Goal: Task Accomplishment & Management: Manage account settings

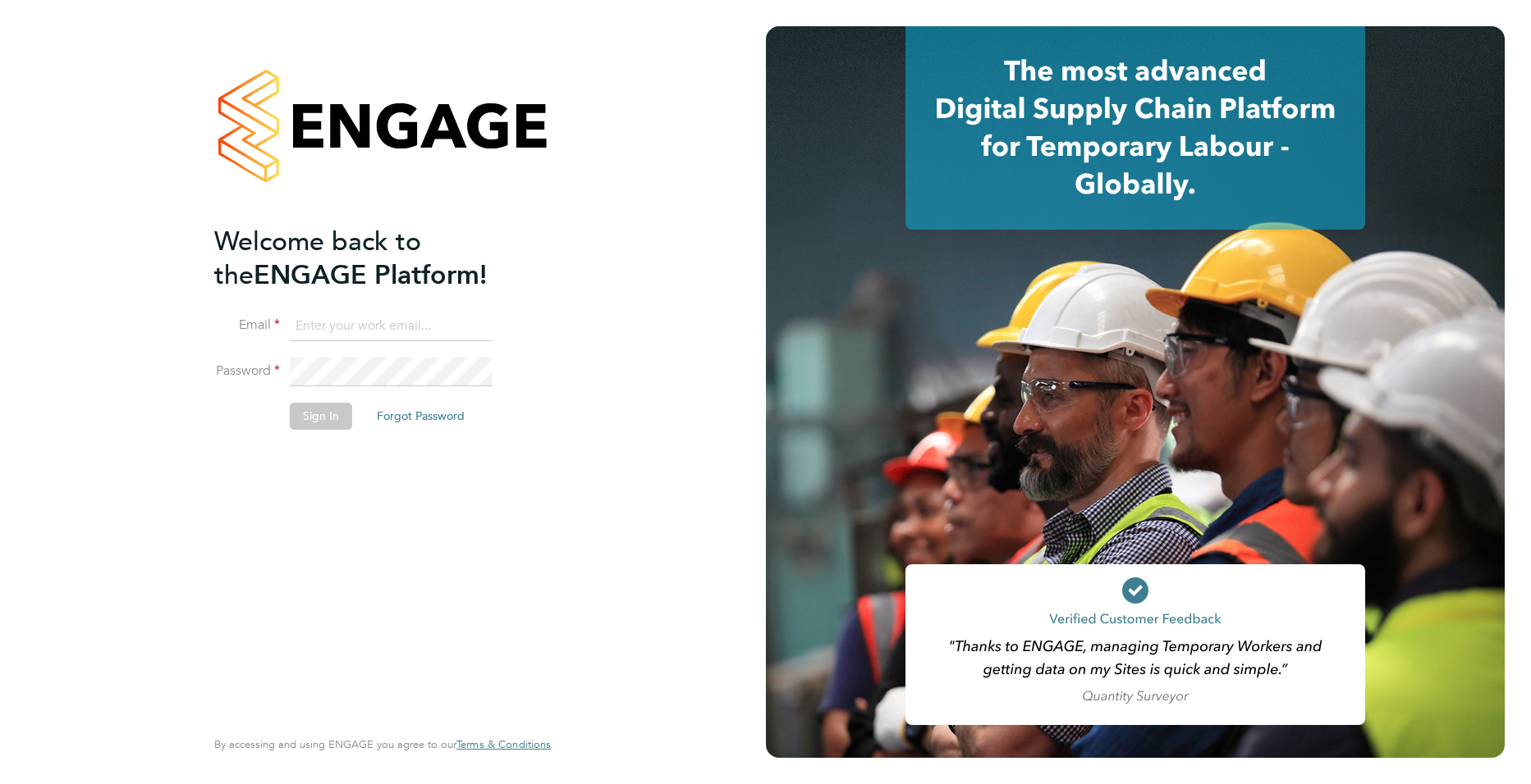
click at [450, 323] on input at bounding box center [390, 326] width 202 height 29
type input "joe.turner@huntereducation.co.uk"
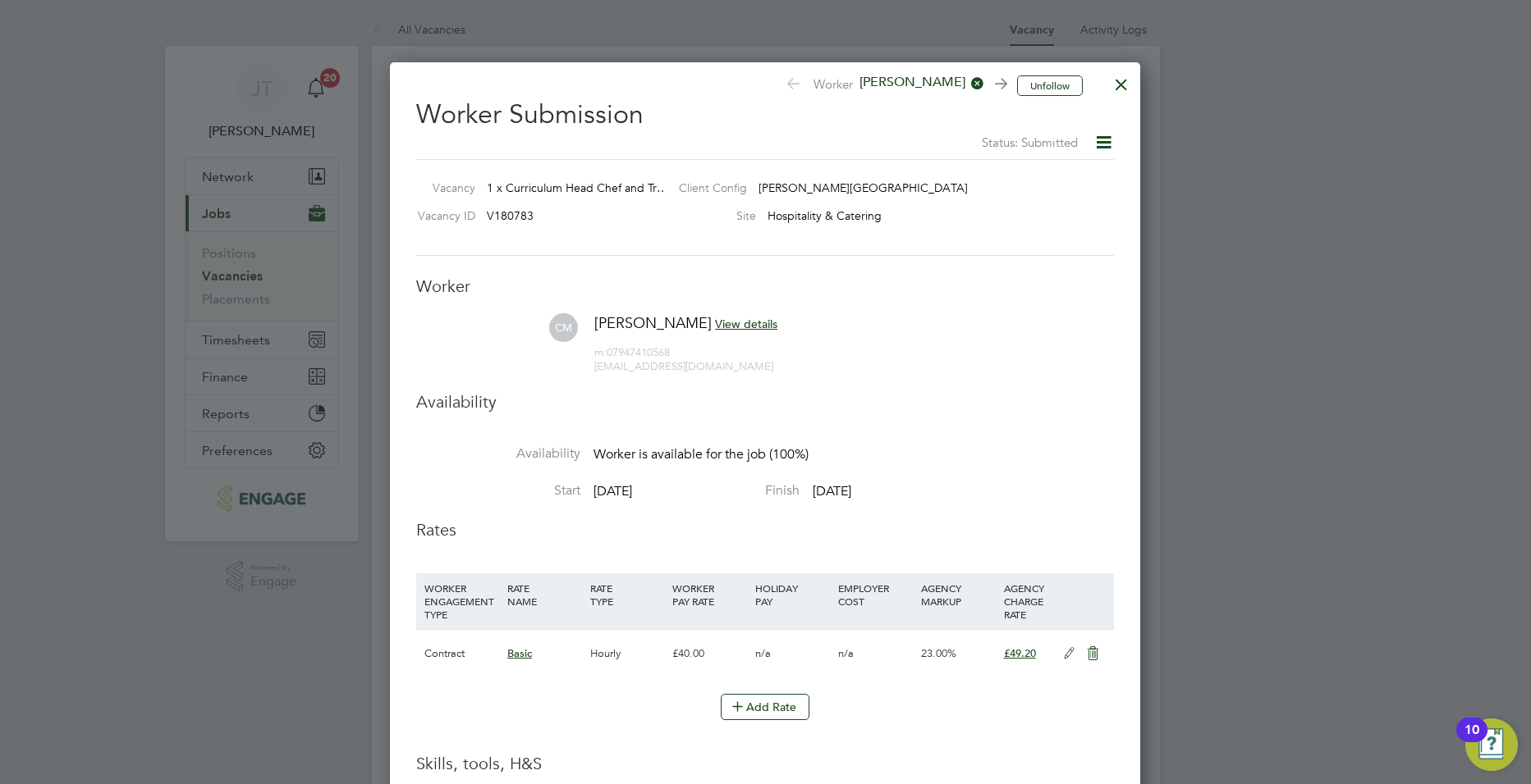
click at [1144, 69] on div at bounding box center [765, 392] width 1531 height 784
click at [1135, 74] on div "Unfollow Worker [PERSON_NAME] Worker Submission Status: Submitted Vacancy 1 x C…" at bounding box center [764, 507] width 750 height 888
click at [1130, 76] on div at bounding box center [1120, 80] width 29 height 29
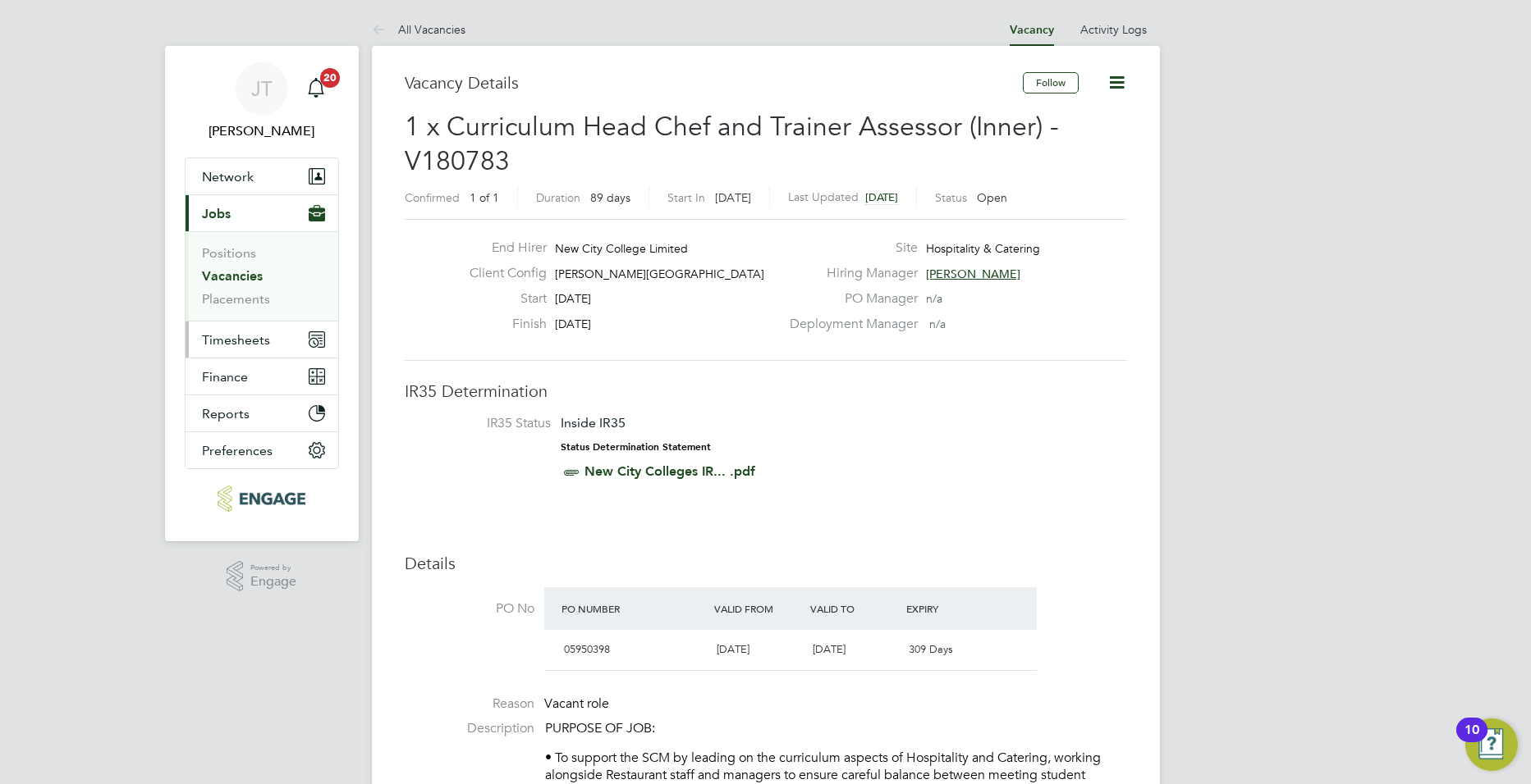
click at [237, 344] on span "Timesheets" at bounding box center [235, 340] width 68 height 16
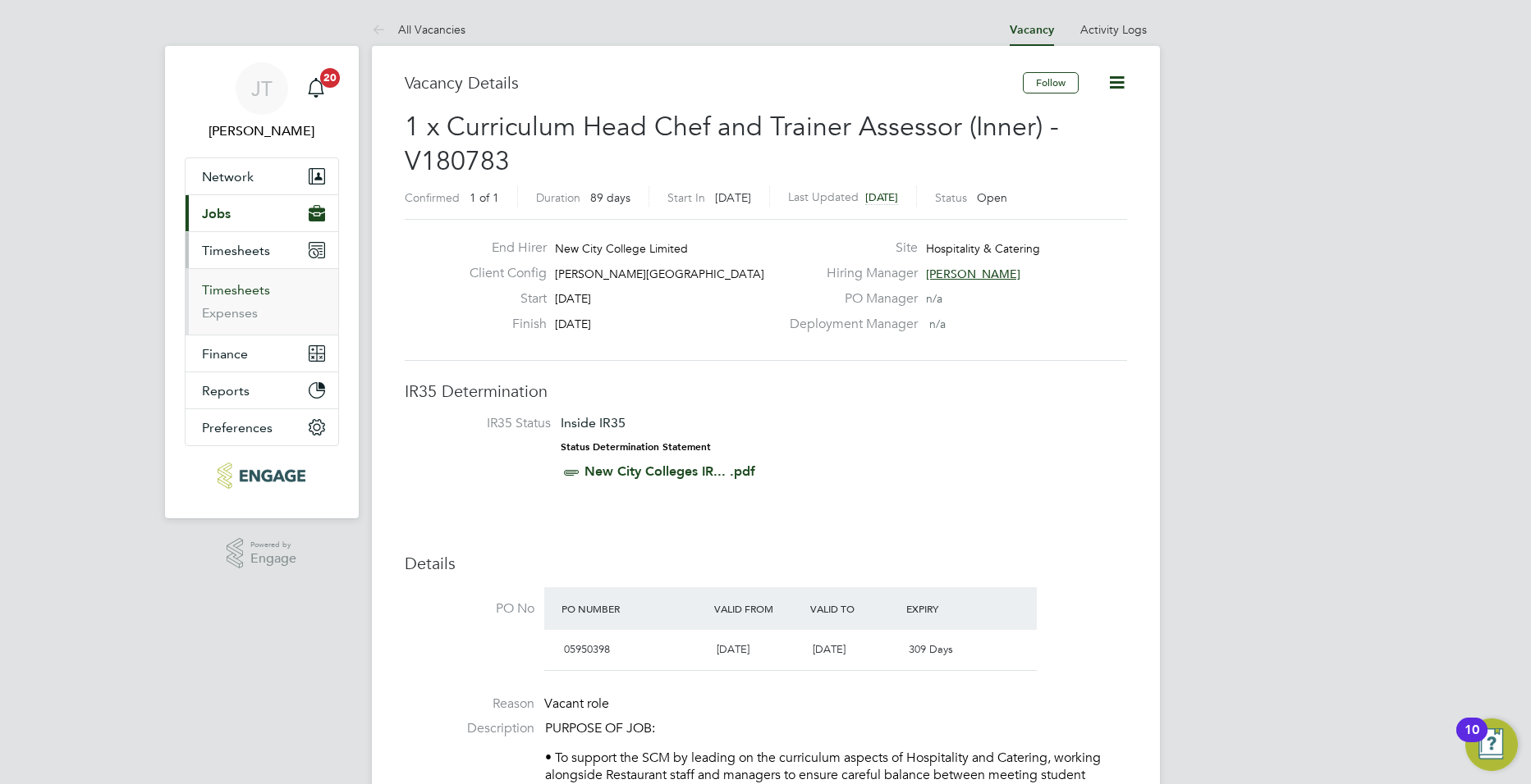
click at [243, 288] on link "Timesheets" at bounding box center [235, 290] width 68 height 16
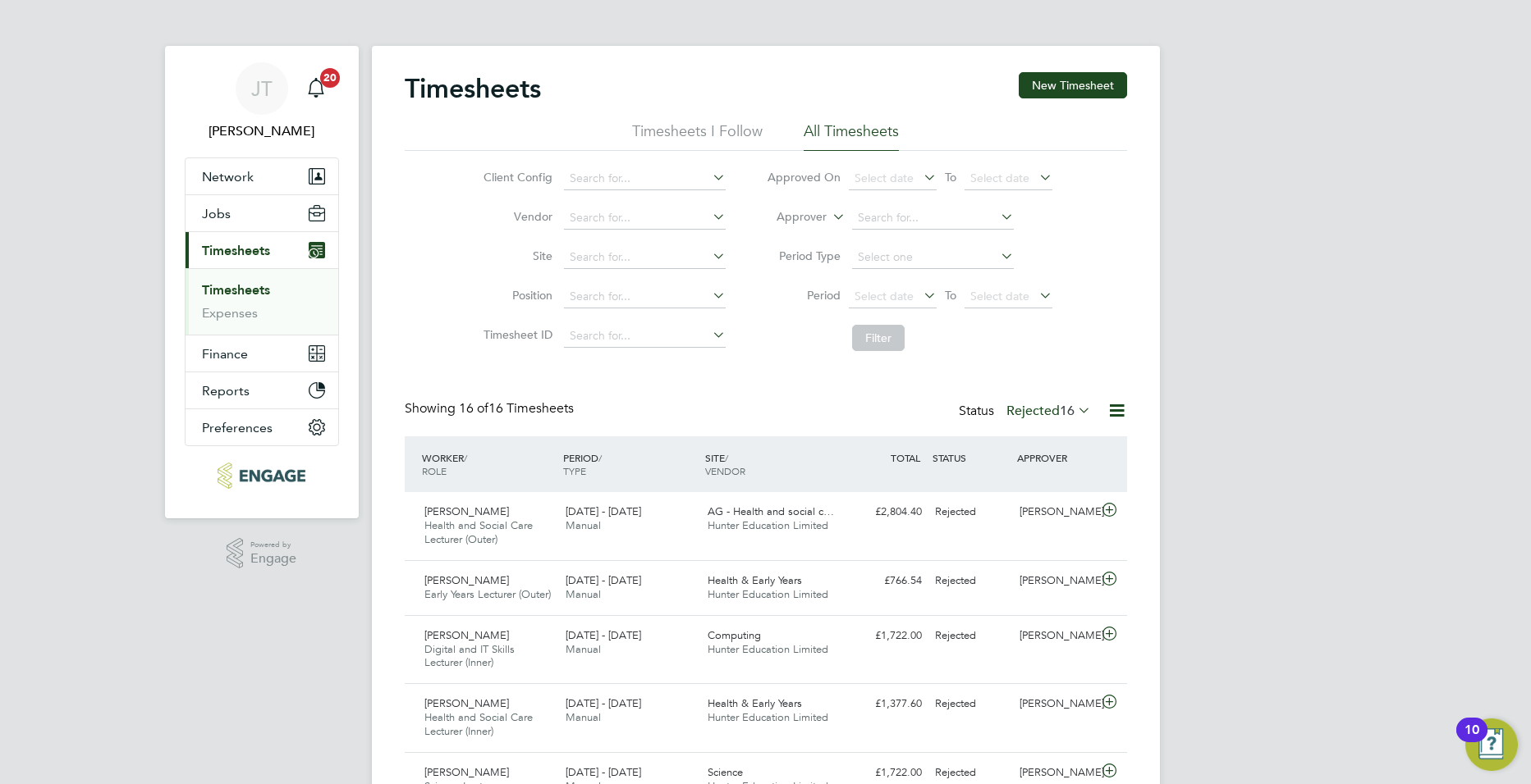
click at [709, 217] on icon at bounding box center [709, 216] width 0 height 23
click at [740, 250] on li "Site" at bounding box center [602, 257] width 288 height 39
click at [651, 132] on li "Timesheets I Follow" at bounding box center [697, 135] width 130 height 29
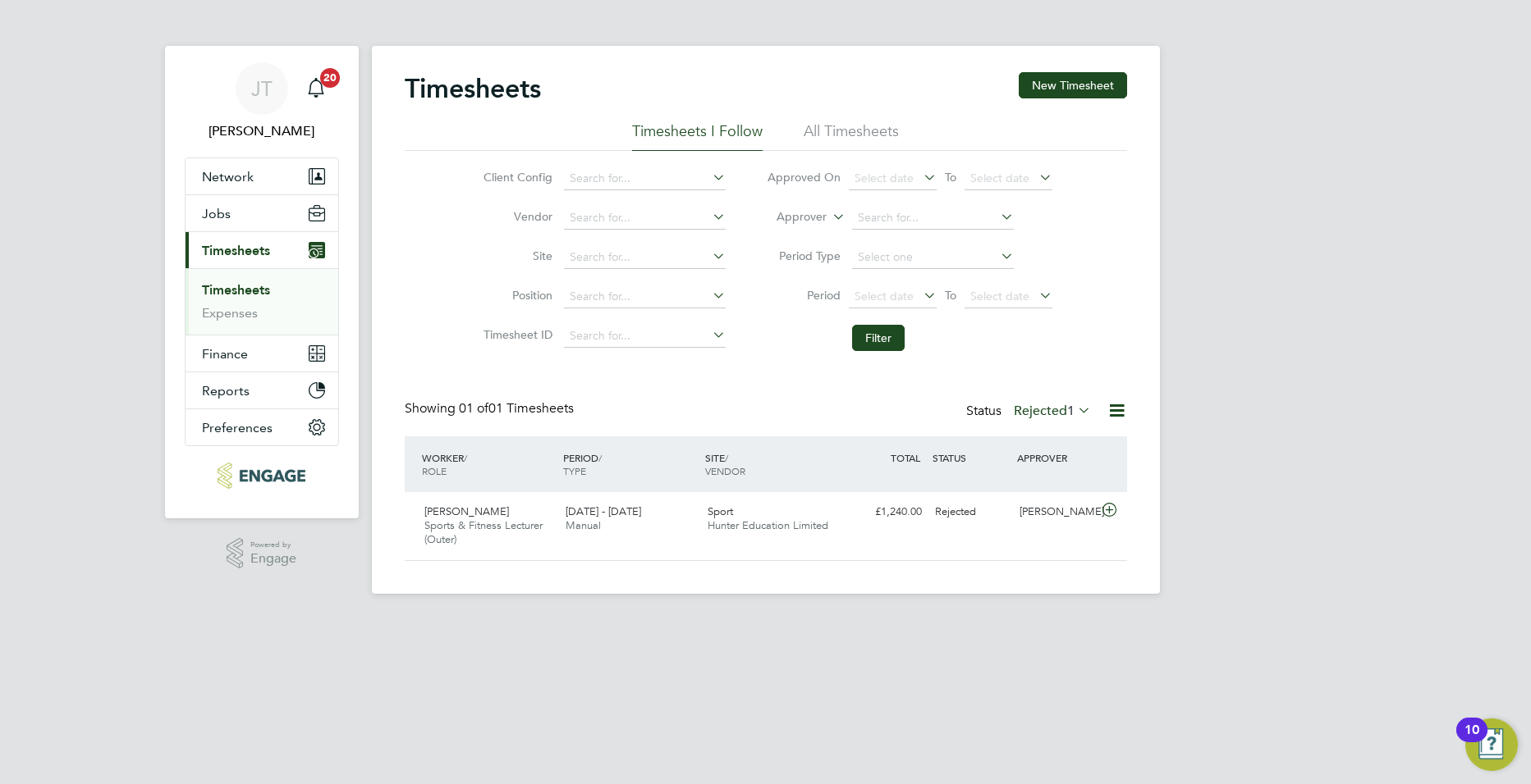
click at [846, 131] on li "All Timesheets" at bounding box center [851, 135] width 95 height 29
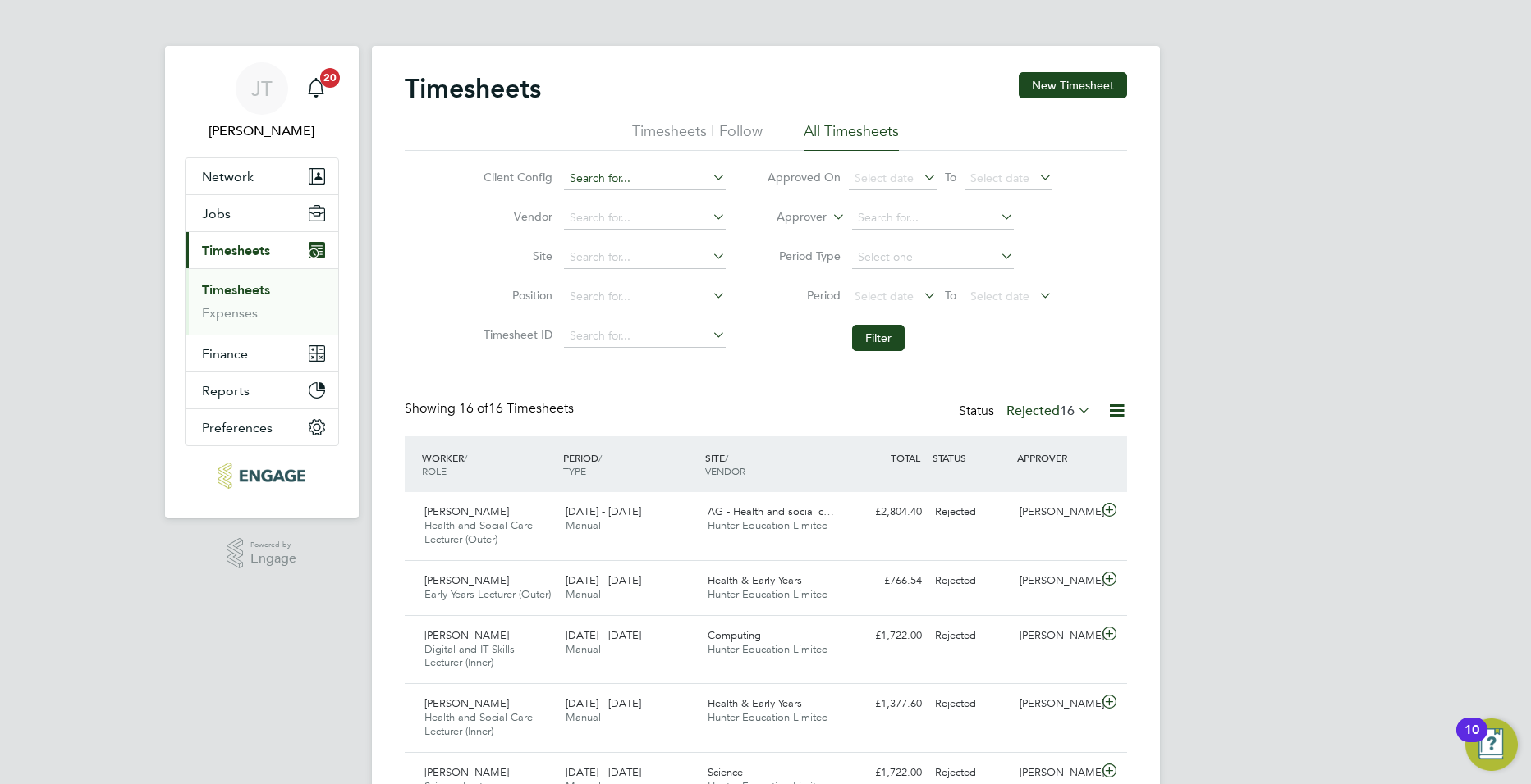
click at [607, 179] on input at bounding box center [644, 178] width 161 height 23
click at [722, 121] on li "Timesheets I Follow" at bounding box center [697, 135] width 130 height 29
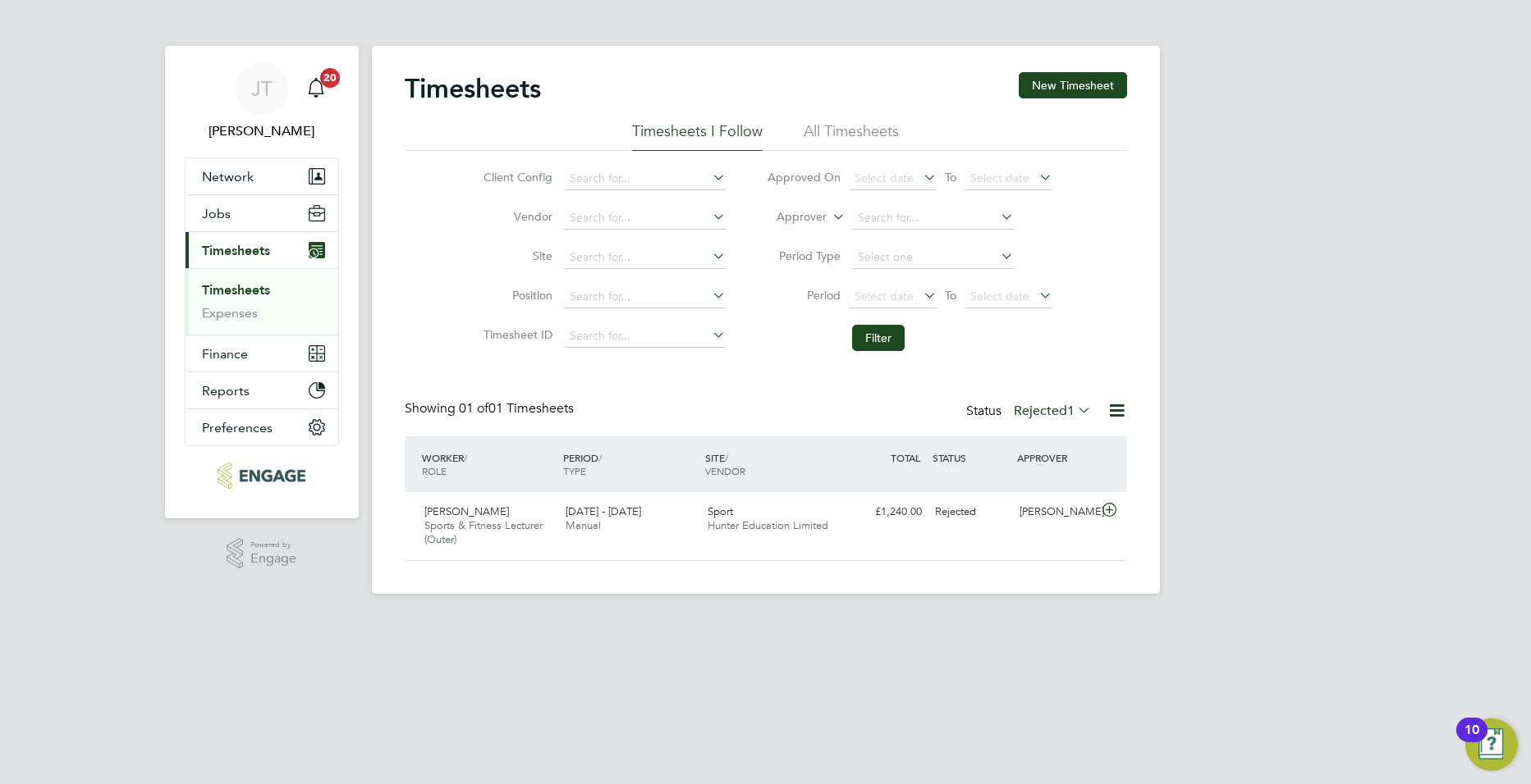
click at [845, 125] on li "All Timesheets" at bounding box center [851, 135] width 95 height 29
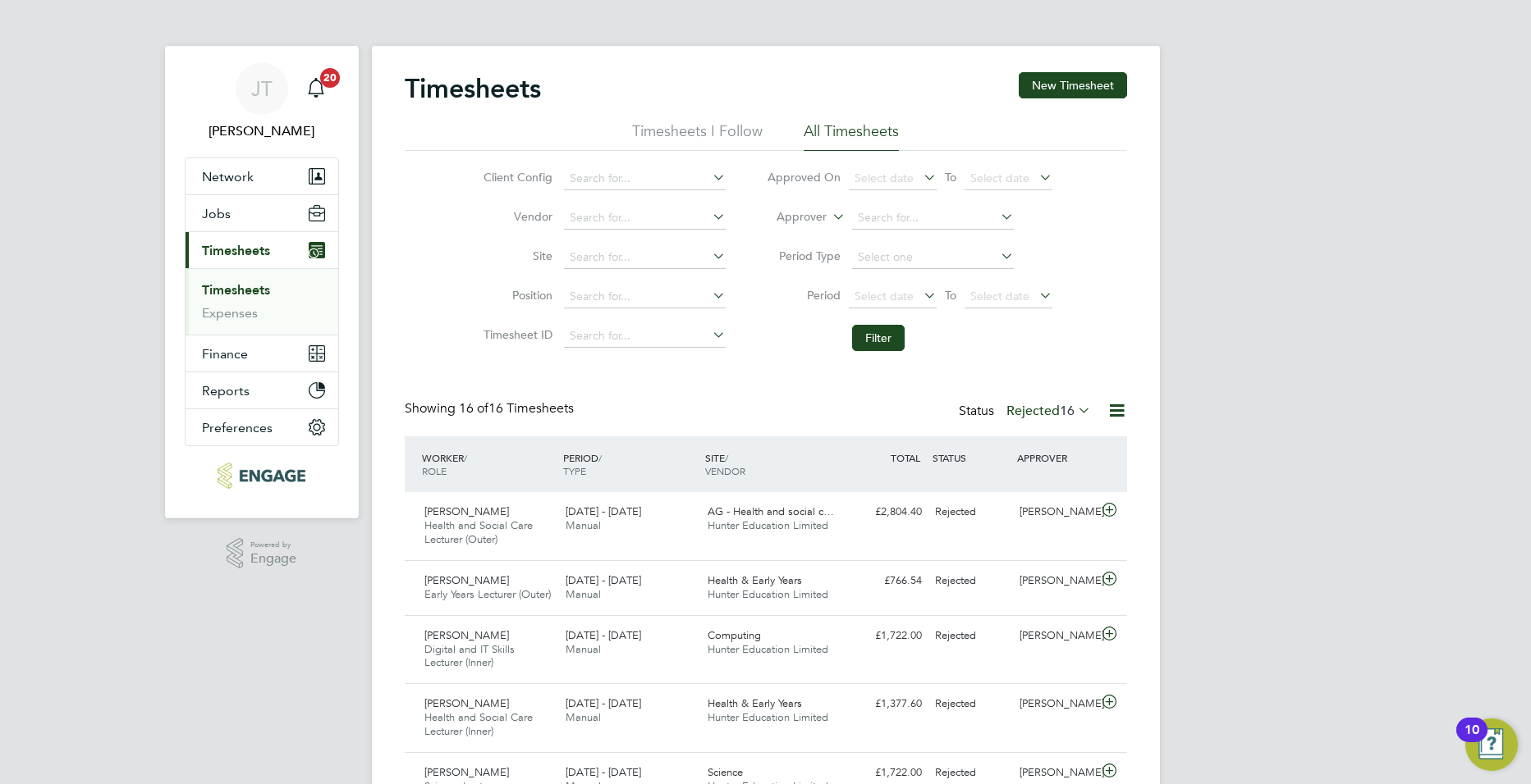
click at [600, 308] on li "Position" at bounding box center [602, 297] width 288 height 39
click at [595, 260] on input at bounding box center [644, 257] width 161 height 23
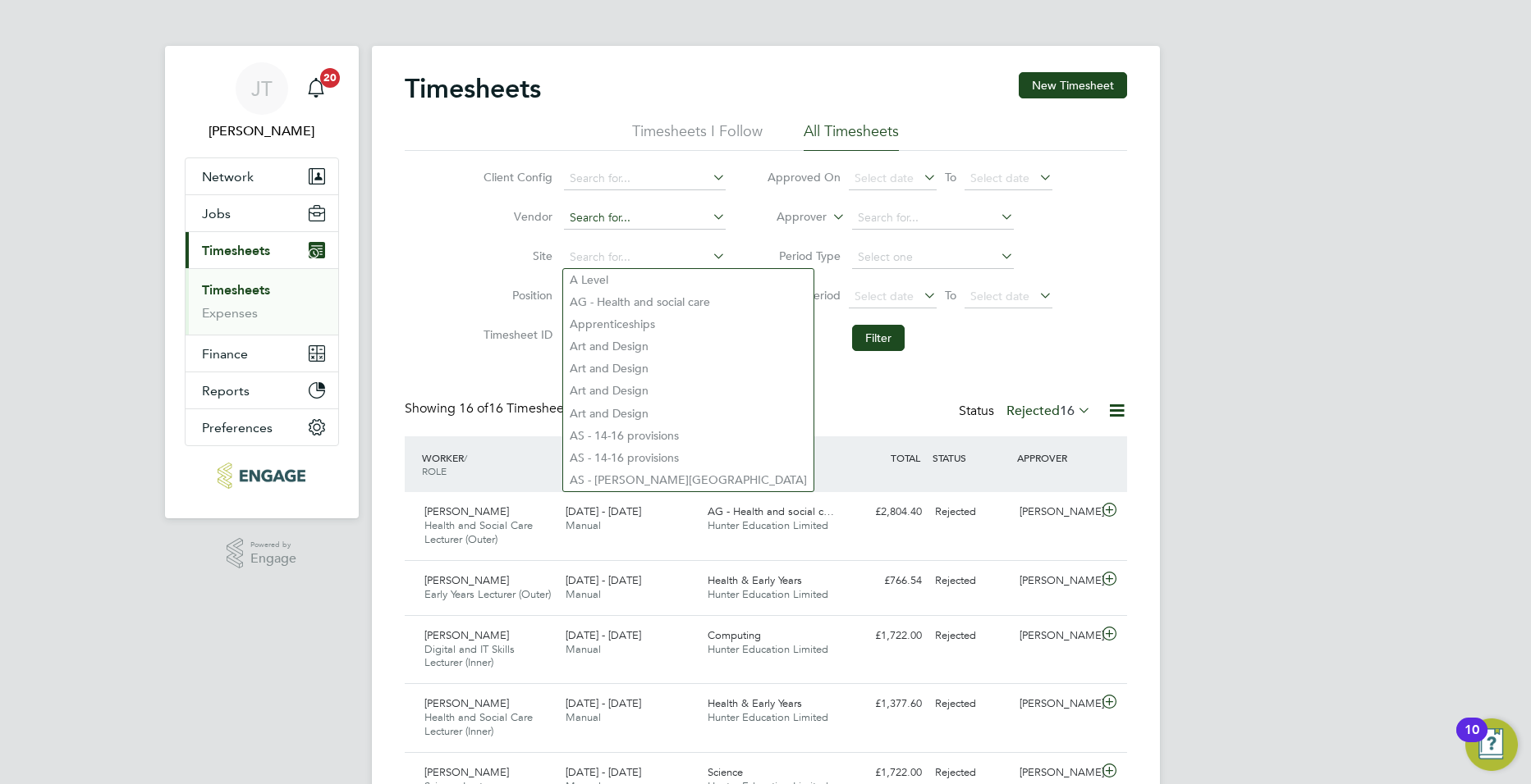
drag, startPoint x: 598, startPoint y: 237, endPoint x: 598, endPoint y: 227, distance: 10.0
click at [598, 232] on li "Vendor" at bounding box center [602, 218] width 288 height 39
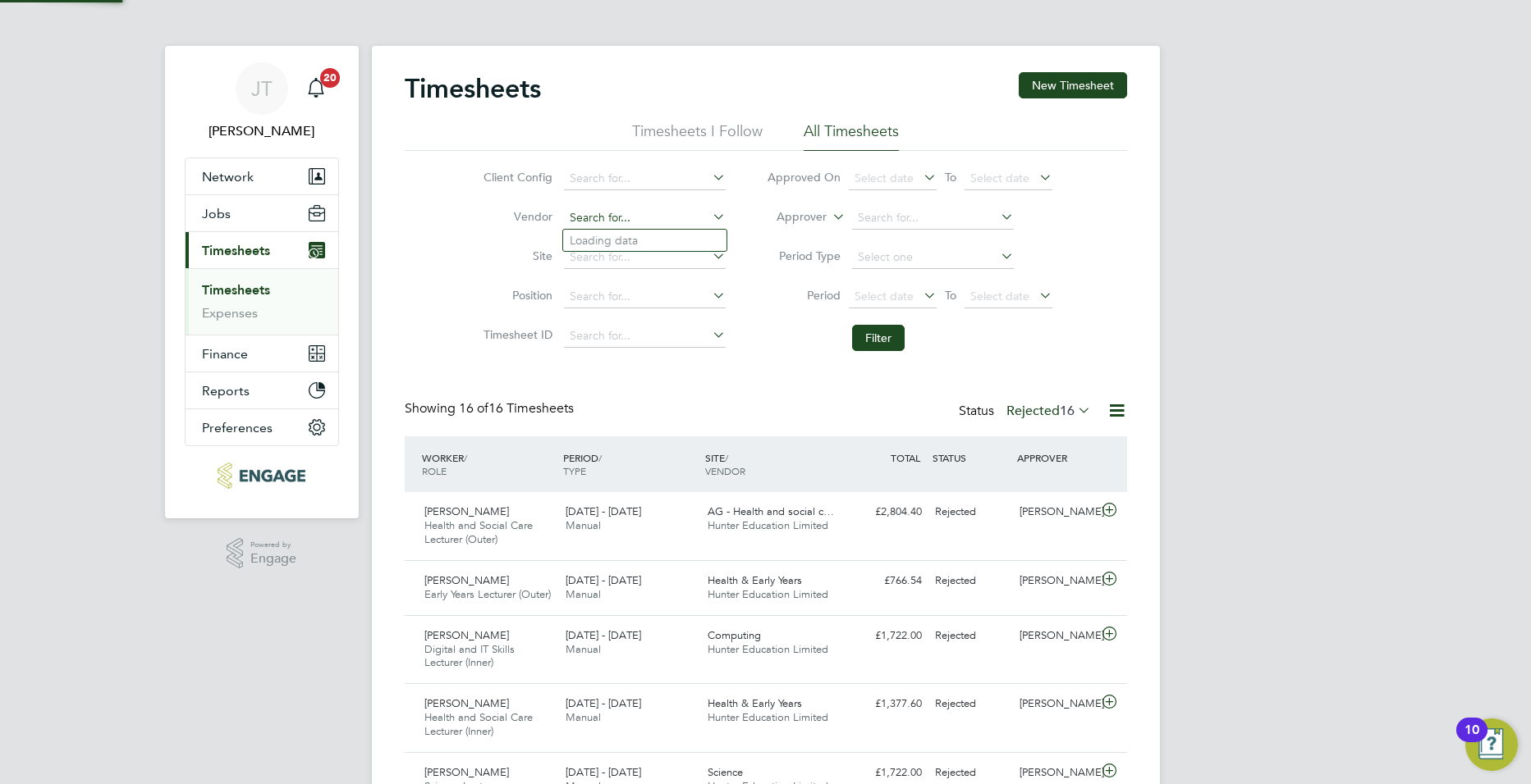
click at [598, 218] on input at bounding box center [644, 217] width 161 height 23
click at [595, 191] on li "Client Config" at bounding box center [602, 178] width 288 height 39
click at [595, 182] on input at bounding box center [644, 178] width 161 height 23
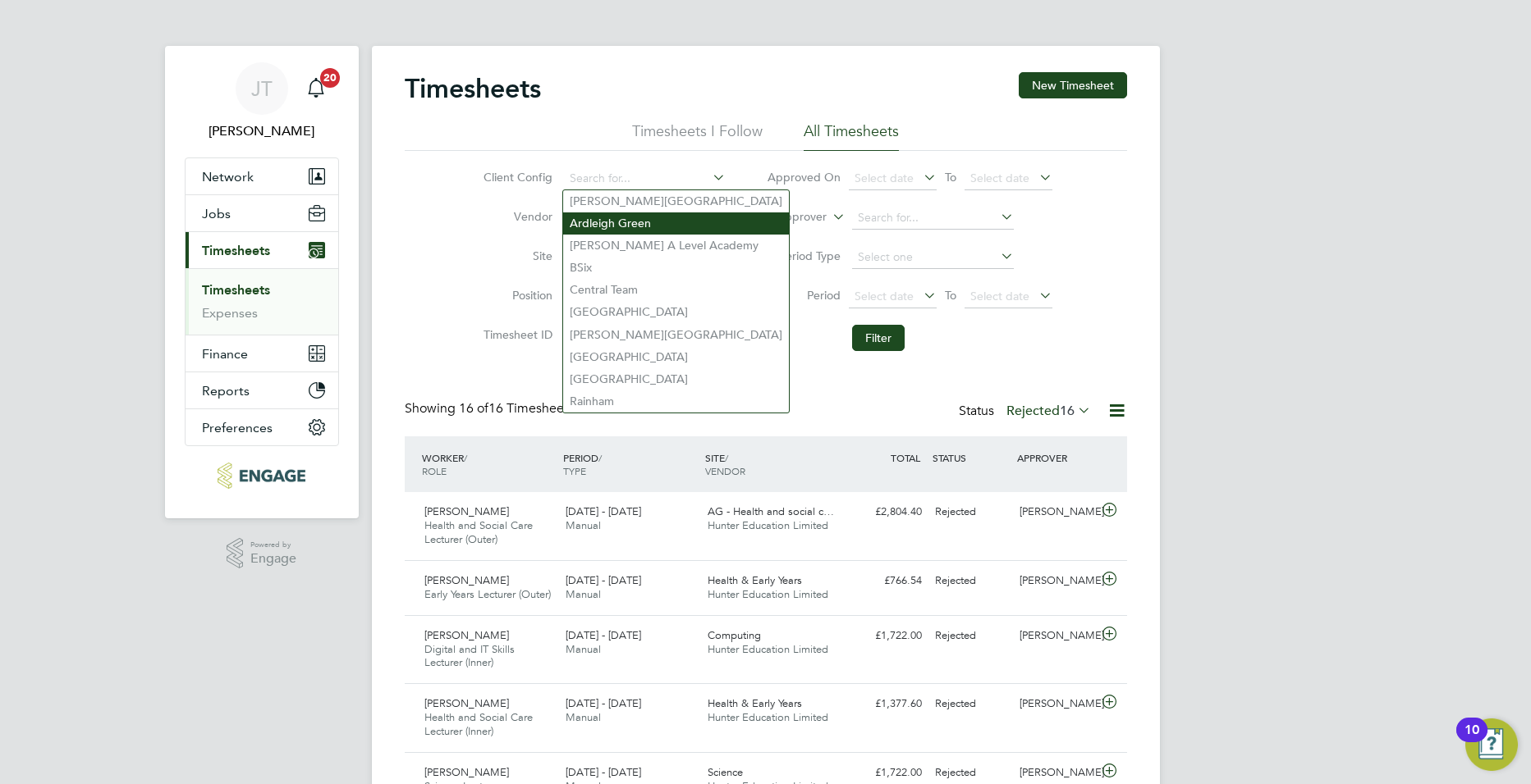
click at [628, 220] on li "Ardleigh Green" at bounding box center [676, 223] width 226 height 23
type input "Ardleigh Green"
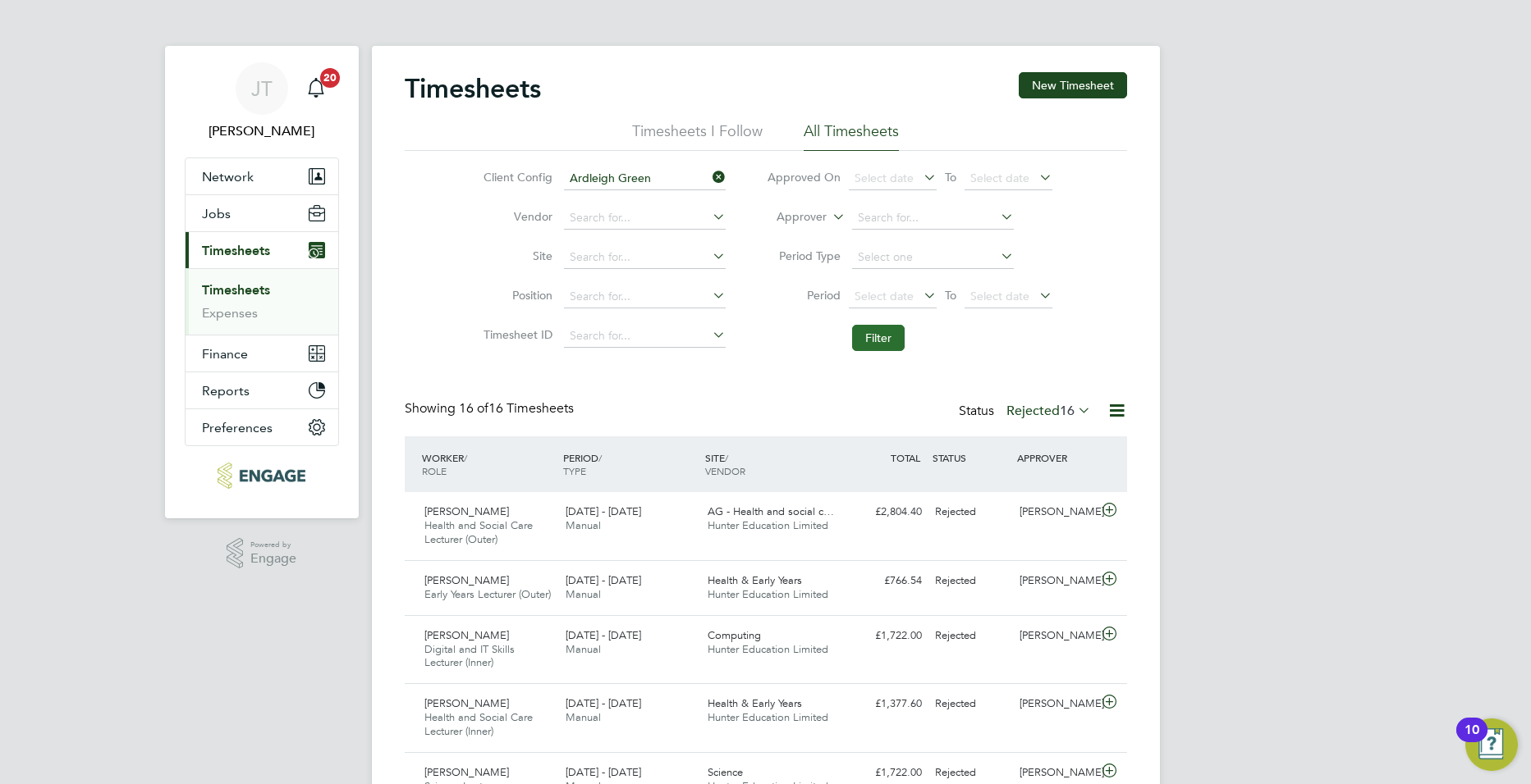
click at [879, 335] on button "Filter" at bounding box center [878, 338] width 53 height 26
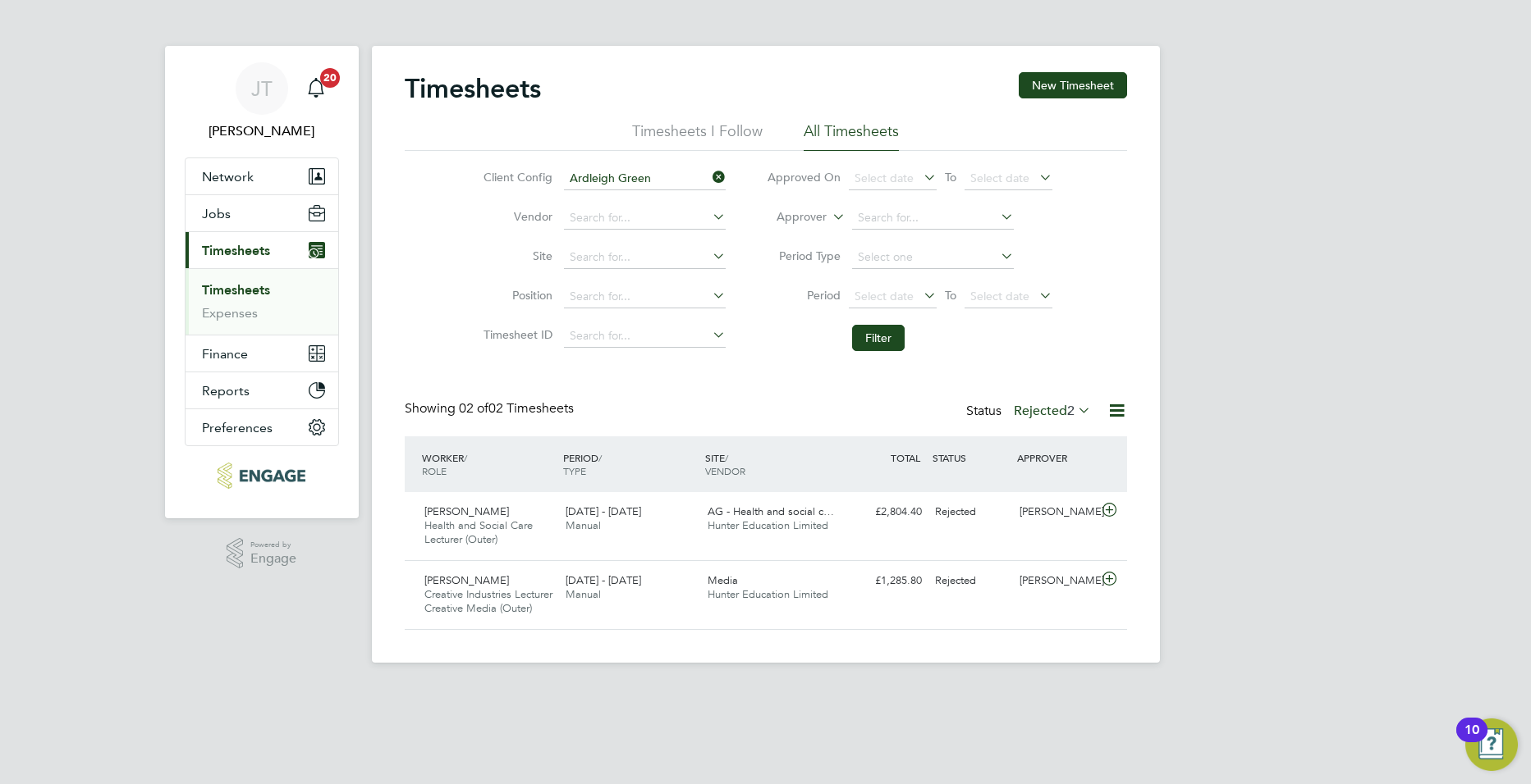
click at [856, 129] on li "All Timesheets" at bounding box center [851, 135] width 95 height 29
click at [719, 130] on li "Timesheets I Follow" at bounding box center [697, 135] width 130 height 29
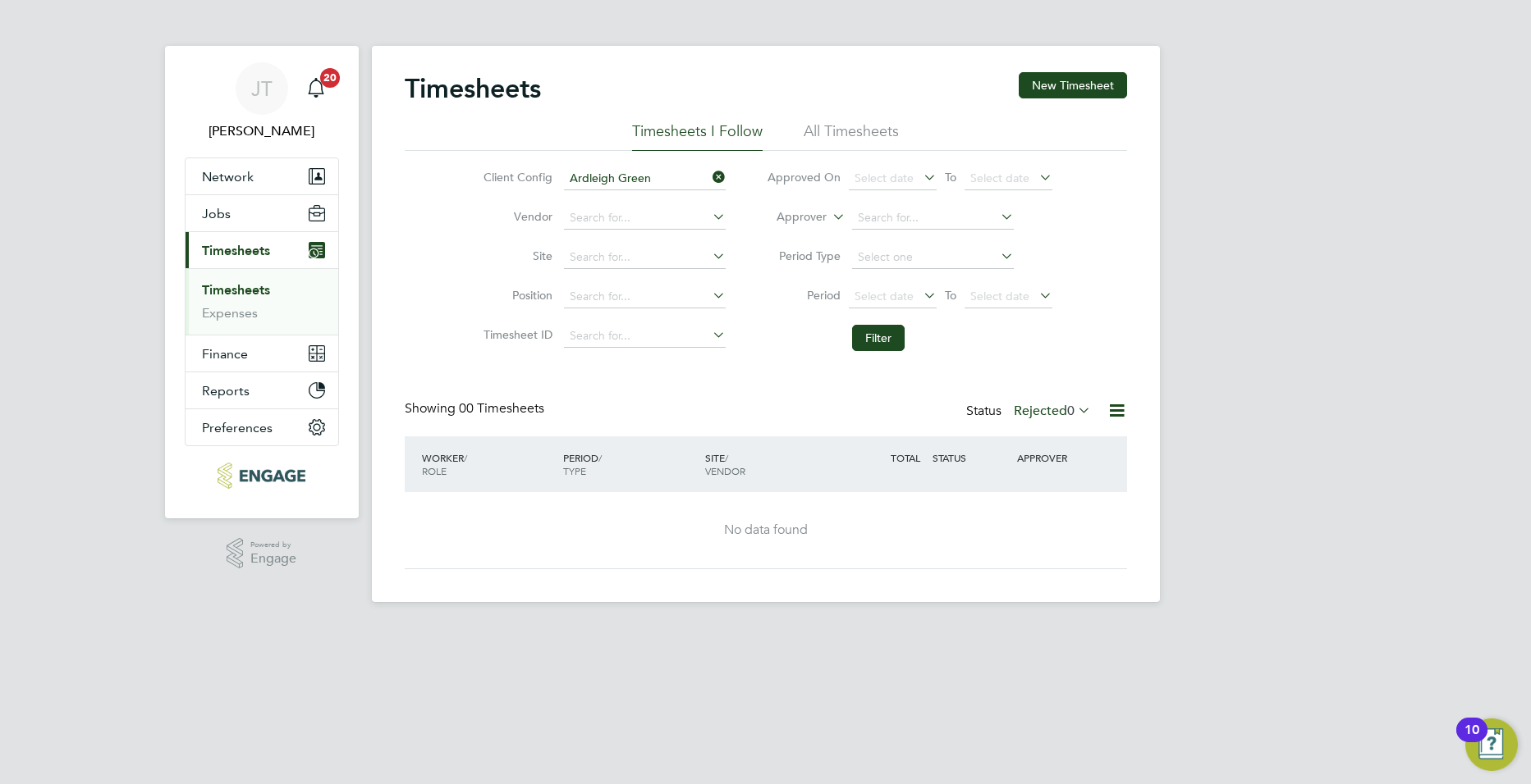
click at [704, 115] on div "Timesheets New Timesheet" at bounding box center [766, 96] width 722 height 49
click at [707, 123] on li "Timesheets I Follow" at bounding box center [697, 135] width 130 height 29
click at [709, 178] on icon at bounding box center [709, 176] width 0 height 23
click at [699, 147] on li "Timesheets I Follow" at bounding box center [697, 135] width 130 height 29
click at [830, 140] on li "All Timesheets" at bounding box center [851, 135] width 95 height 29
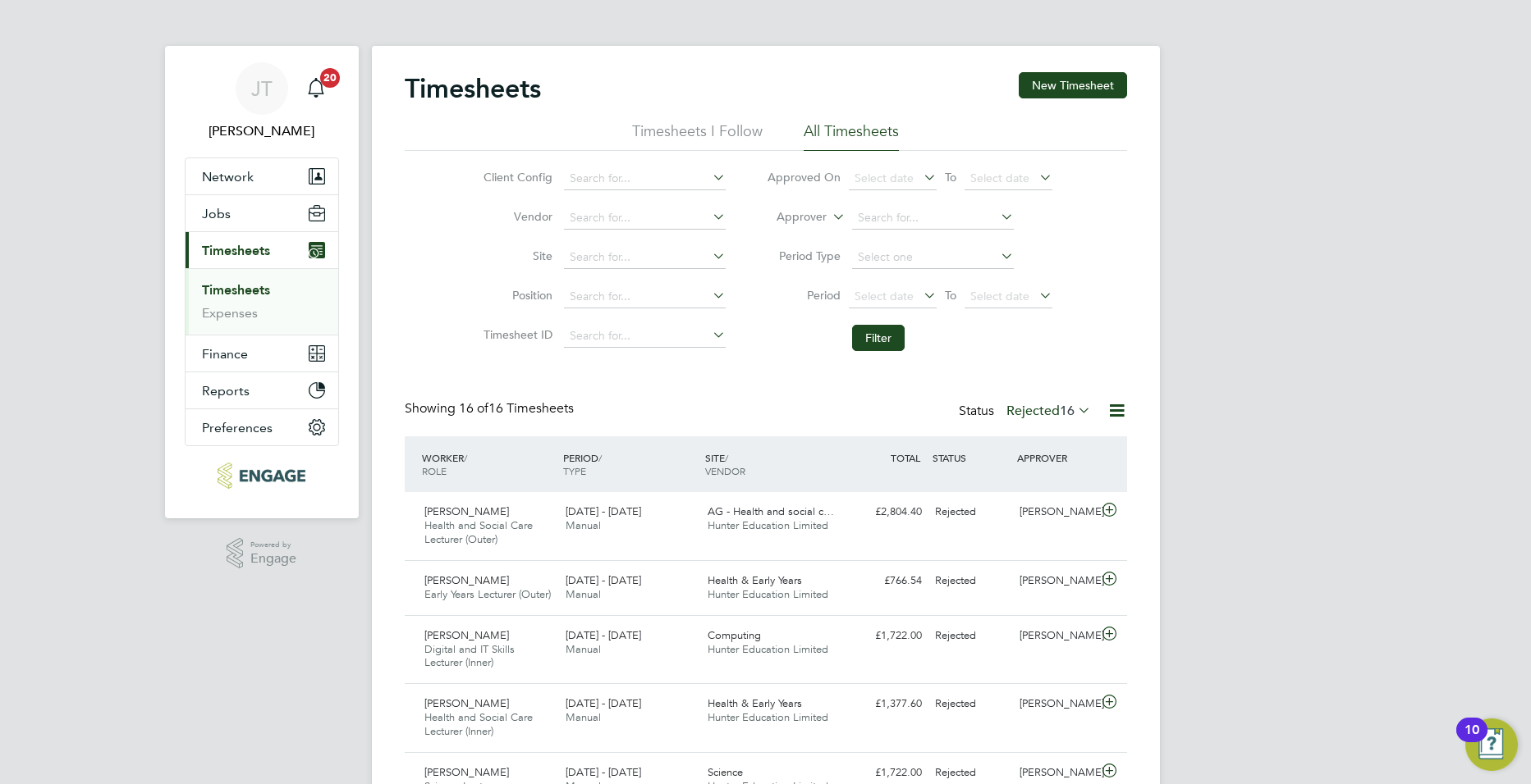
click at [1126, 405] on icon at bounding box center [1116, 410] width 21 height 21
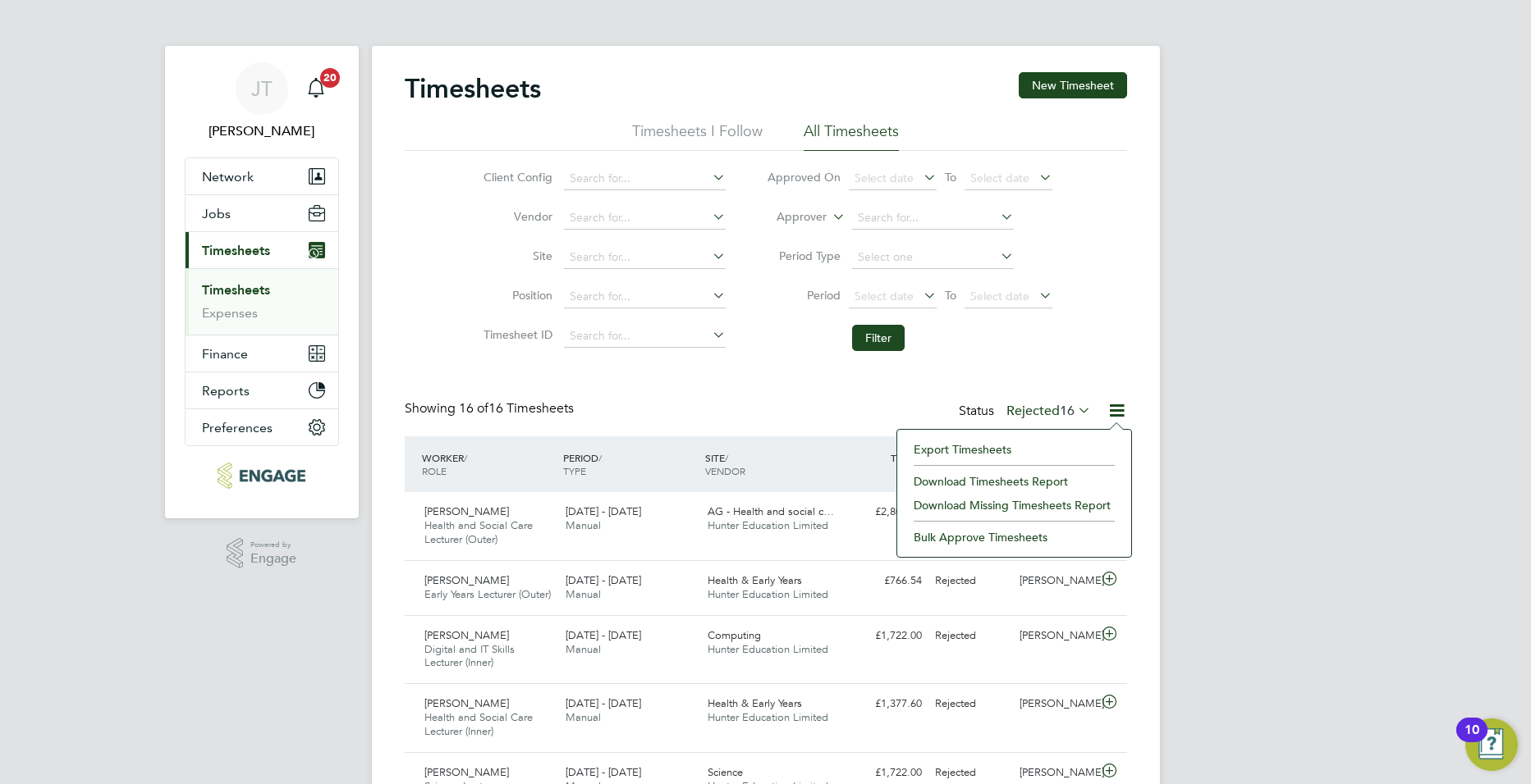
click at [994, 341] on li "Filter" at bounding box center [909, 338] width 327 height 43
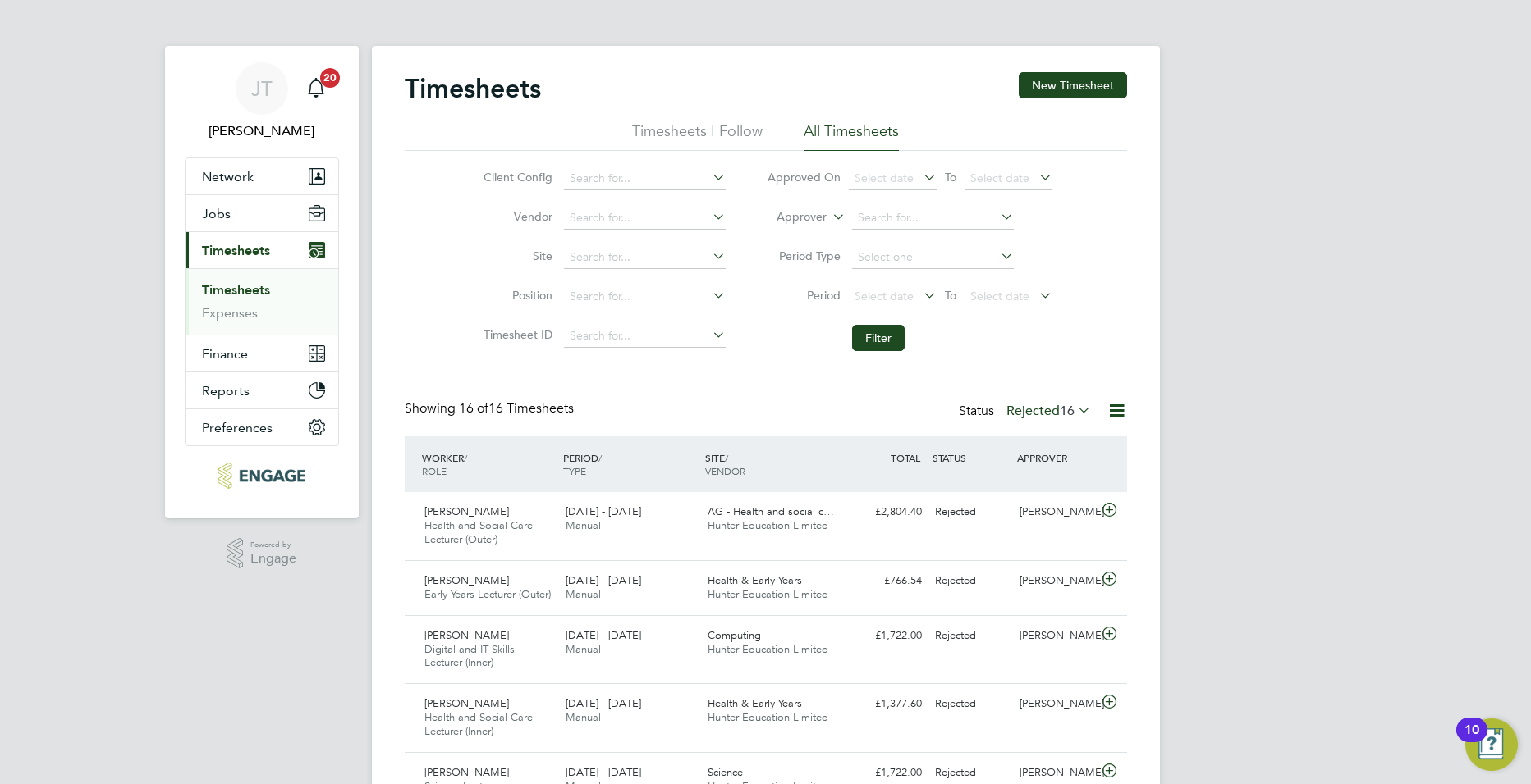
click at [1113, 407] on icon at bounding box center [1116, 410] width 21 height 21
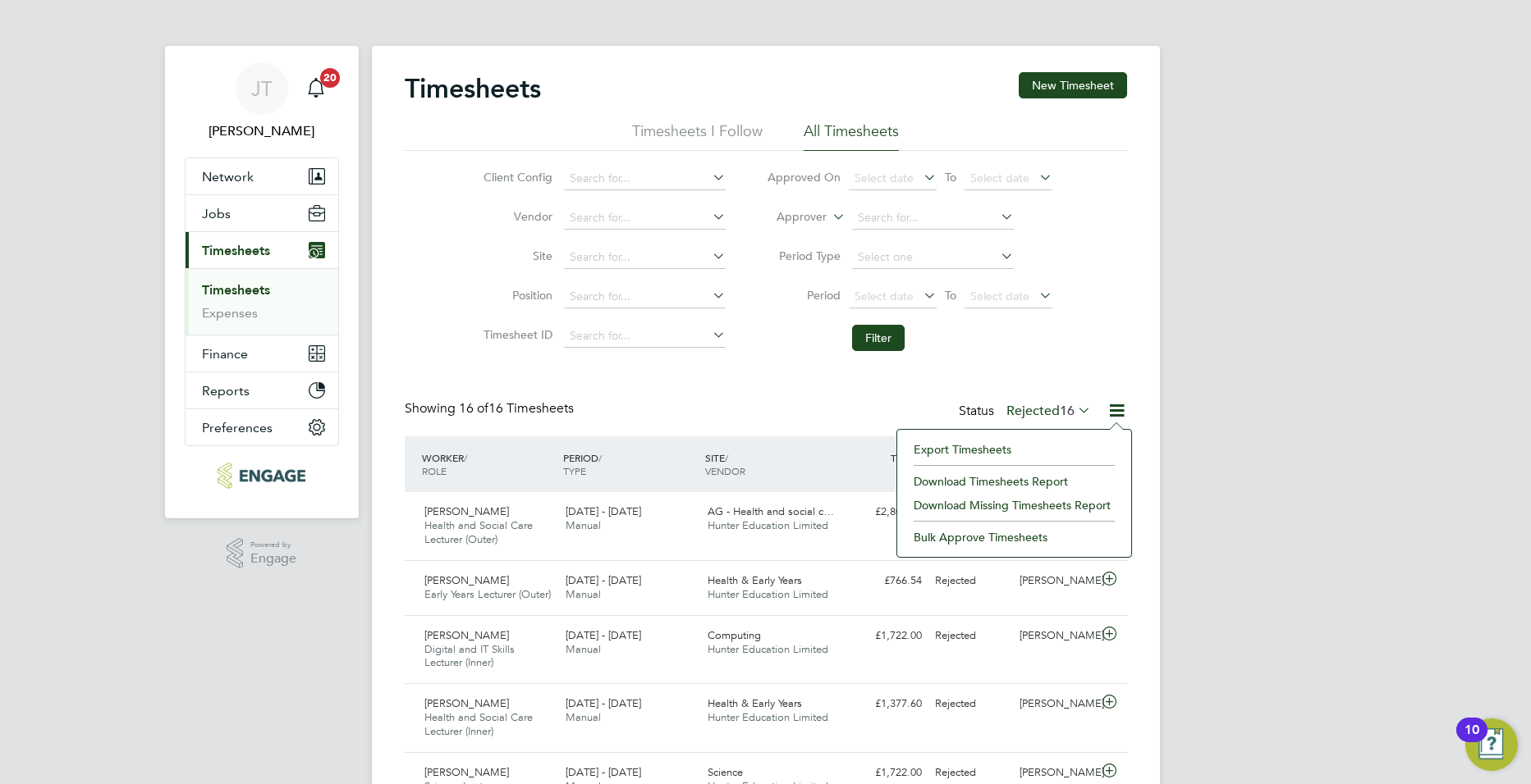
click at [816, 449] on div "SITE / VENDOR" at bounding box center [772, 464] width 142 height 43
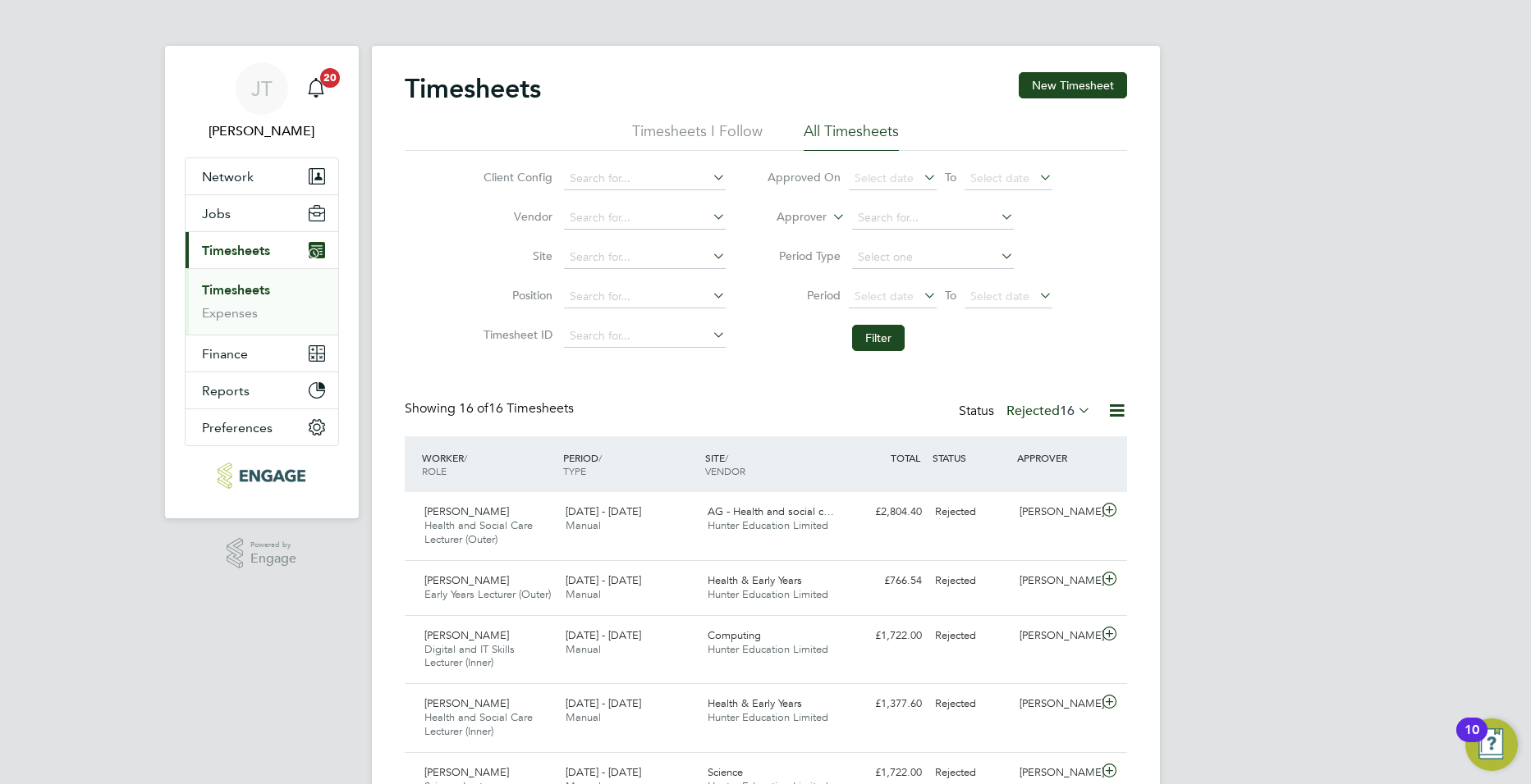
click at [1095, 411] on div at bounding box center [1110, 410] width 33 height 21
click at [1074, 411] on icon at bounding box center [1074, 410] width 0 height 23
click at [1051, 437] on li "All" at bounding box center [1033, 439] width 75 height 23
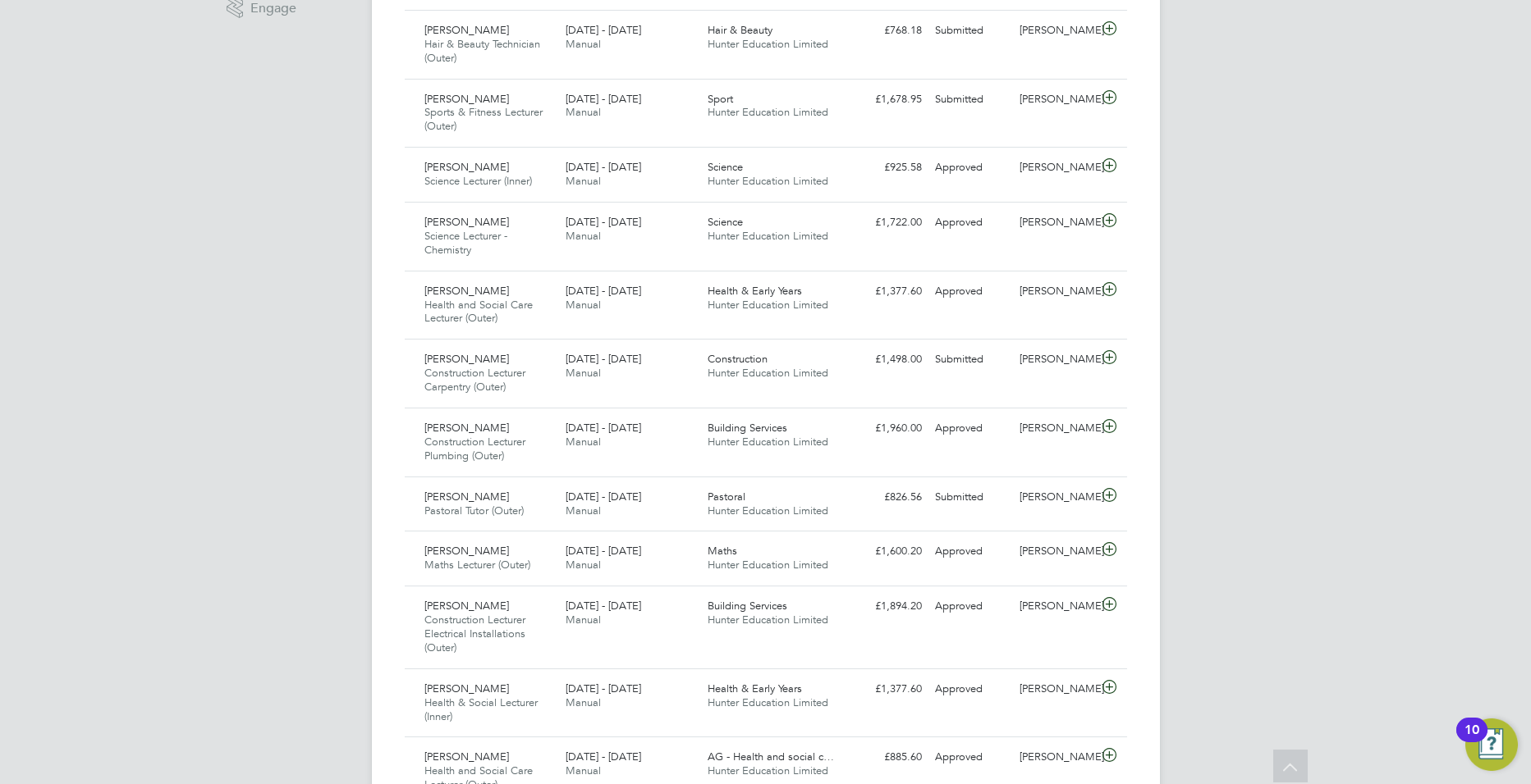
drag, startPoint x: 194, startPoint y: 67, endPoint x: 168, endPoint y: 134, distance: 71.9
click at [340, 177] on div "[PERSON_NAME] [PERSON_NAME] Notifications 20 Applications: Network Team Members…" at bounding box center [765, 744] width 1531 height 2590
